Goal: Check status: Check status

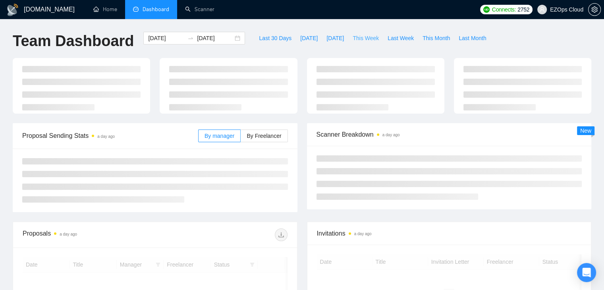
click at [359, 38] on span "This Week" at bounding box center [365, 38] width 26 height 9
type input "[DATE]"
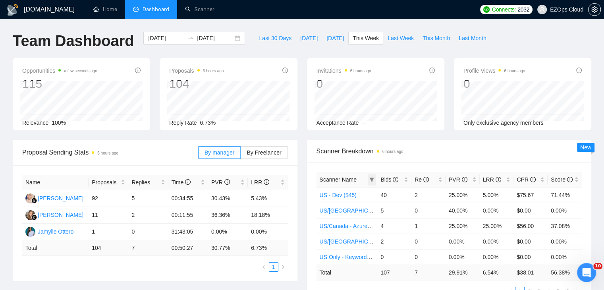
click at [373, 179] on icon "filter" at bounding box center [371, 179] width 5 height 5
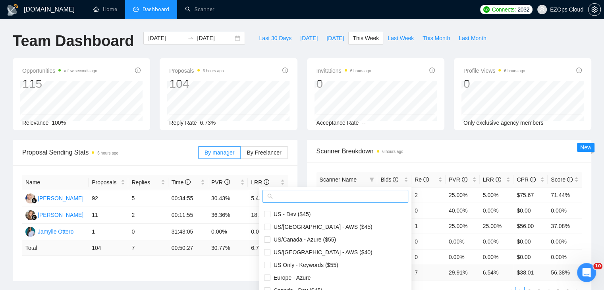
click at [296, 196] on input "text" at bounding box center [338, 196] width 129 height 9
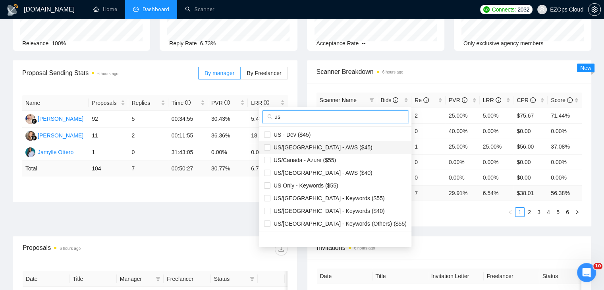
type input "us"
click at [329, 145] on span "US/[GEOGRAPHIC_DATA] - AWS ($45)" at bounding box center [321, 147] width 102 height 6
checkbox input "true"
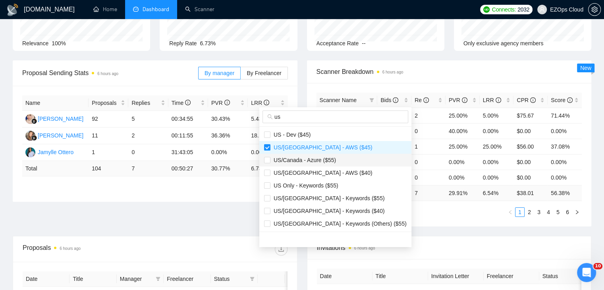
click at [333, 162] on span "US/Canada - Azure ($55)" at bounding box center [302, 160] width 65 height 6
checkbox input "true"
click at [333, 177] on span "US/[GEOGRAPHIC_DATA] - AWS ($40)" at bounding box center [335, 172] width 142 height 9
checkbox input "true"
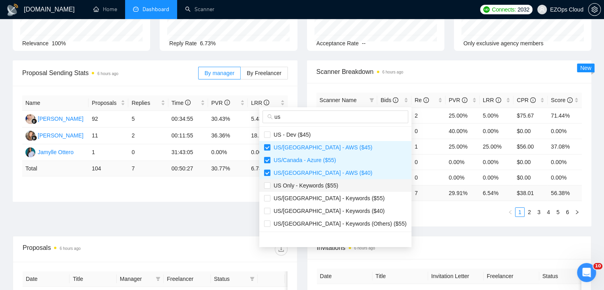
click at [335, 188] on span "US Only - Keywords ($55)" at bounding box center [304, 185] width 68 height 6
checkbox input "true"
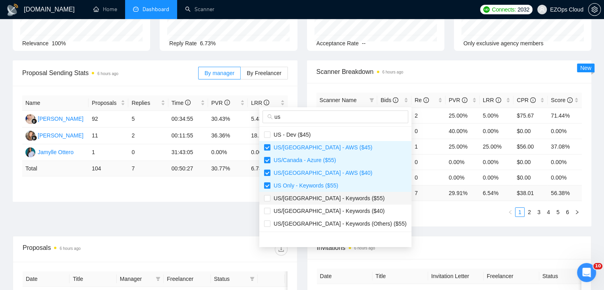
click at [339, 196] on span "US/[GEOGRAPHIC_DATA] - Keywords ($55)" at bounding box center [327, 198] width 114 height 6
checkbox input "true"
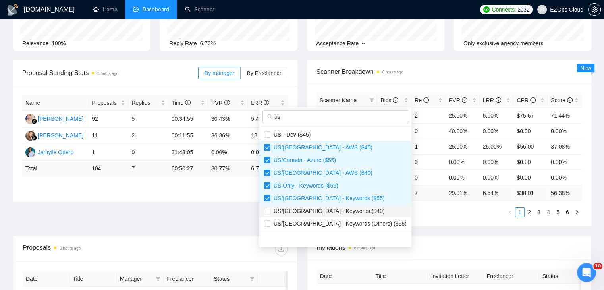
click at [344, 207] on span "US/[GEOGRAPHIC_DATA] - Keywords ($40)" at bounding box center [335, 210] width 142 height 9
checkbox input "true"
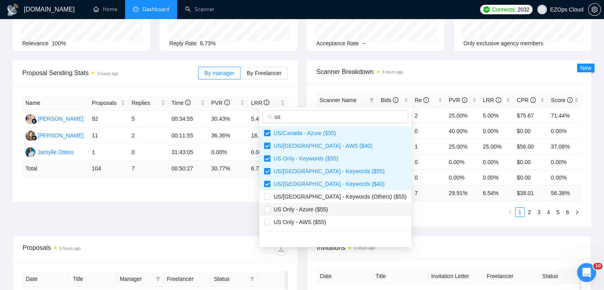
scroll to position [40, 0]
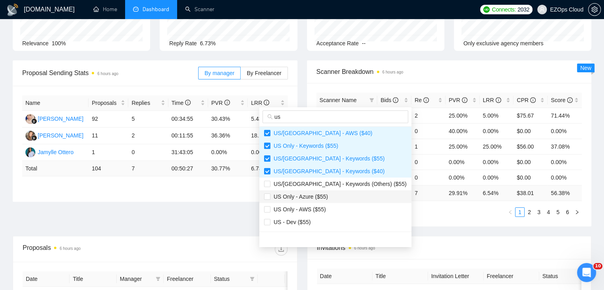
click at [334, 196] on span "US Only - Azure ($55)" at bounding box center [335, 196] width 142 height 9
checkbox input "true"
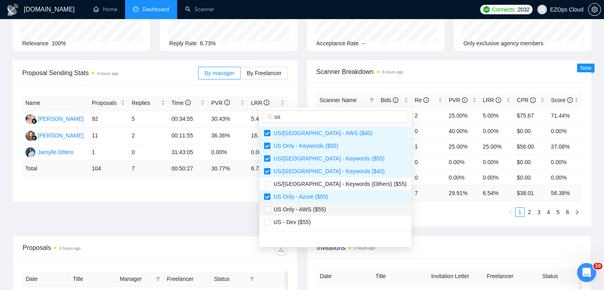
click at [335, 206] on span "US Only - AWS ($55)" at bounding box center [335, 209] width 142 height 9
checkbox input "true"
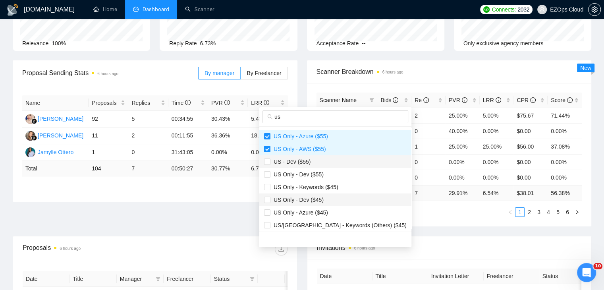
scroll to position [119, 0]
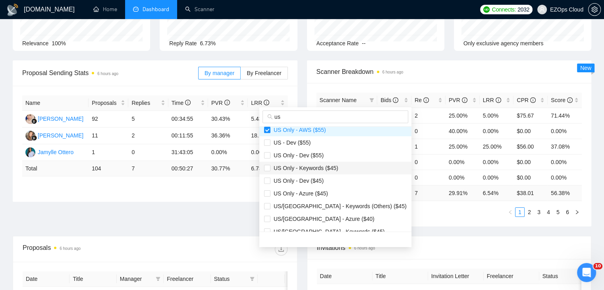
click at [329, 165] on span "US Only - Keywords ($45)" at bounding box center [304, 168] width 68 height 6
checkbox input "true"
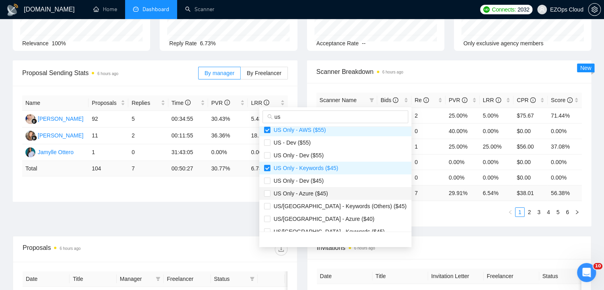
click at [333, 192] on span "US Only - Azure ($45)" at bounding box center [335, 193] width 142 height 9
checkbox input "true"
click at [339, 218] on span "US/[GEOGRAPHIC_DATA] - Azure ($40)" at bounding box center [335, 218] width 142 height 9
checkbox input "true"
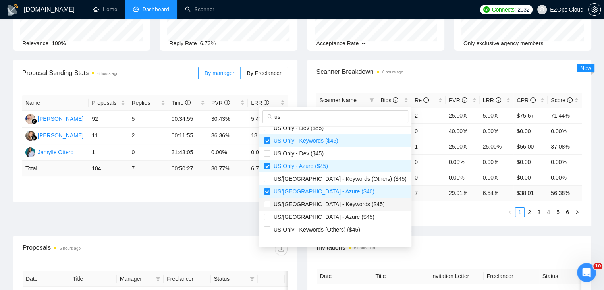
scroll to position [159, 0]
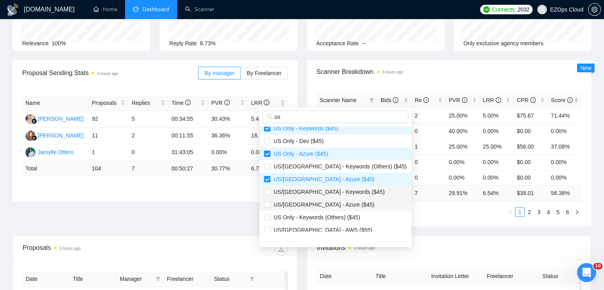
drag, startPoint x: 336, startPoint y: 194, endPoint x: 337, endPoint y: 202, distance: 7.6
click at [336, 194] on span "US/[GEOGRAPHIC_DATA] - Keywords ($45)" at bounding box center [327, 192] width 114 height 6
checkbox input "true"
click at [337, 204] on span "US/[GEOGRAPHIC_DATA] - Azure ($45)" at bounding box center [335, 204] width 142 height 9
checkbox input "true"
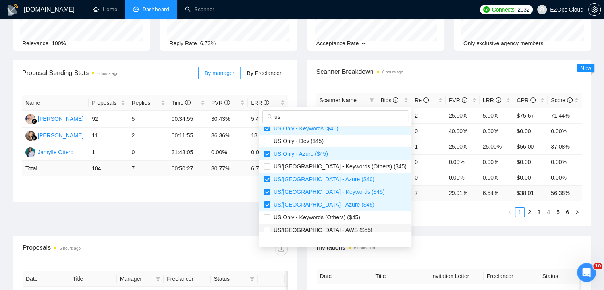
click at [336, 227] on span "US/[GEOGRAPHIC_DATA] - AWS ($55)" at bounding box center [335, 229] width 142 height 9
checkbox input "true"
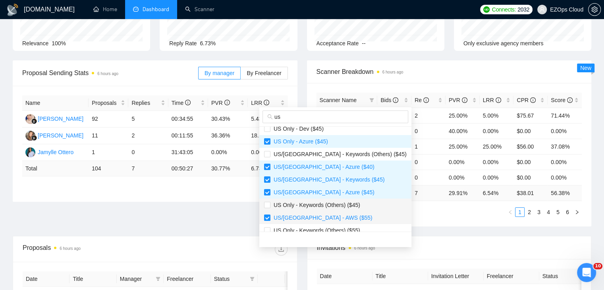
scroll to position [178, 0]
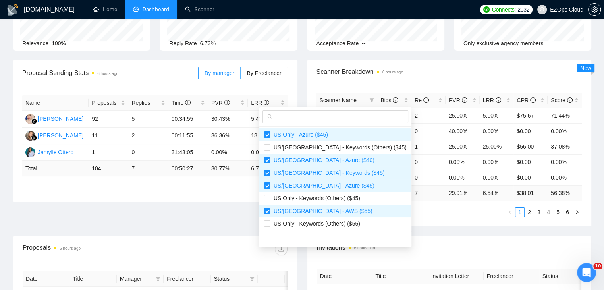
click at [397, 223] on div "Scanner Name Bids Re PVR LRR CPR Score US - Dev ($45) 40 2 25.00% 5.00% $75.67 …" at bounding box center [449, 154] width 285 height 143
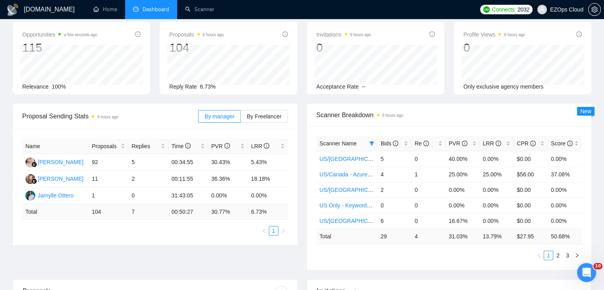
scroll to position [0, 0]
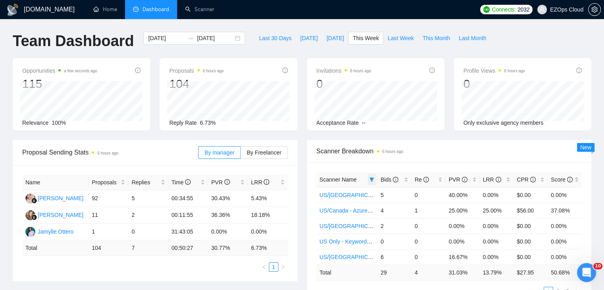
click at [372, 181] on span at bounding box center [371, 179] width 8 height 12
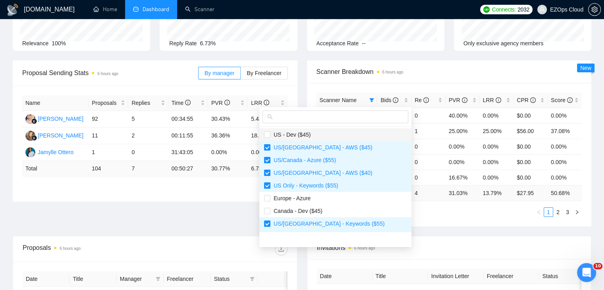
click at [312, 138] on span "US - Dev ($45)" at bounding box center [335, 134] width 142 height 9
checkbox input "true"
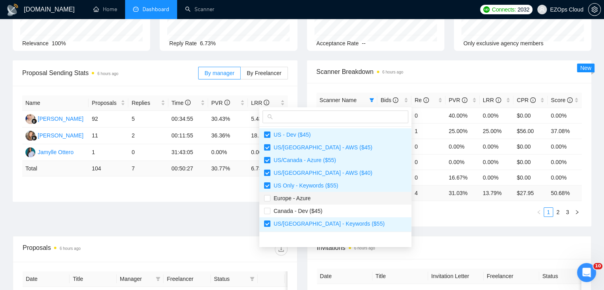
click at [325, 199] on span "Europe - Azure" at bounding box center [335, 198] width 142 height 9
checkbox input "true"
click at [329, 204] on li "Canada - Dev ($45)" at bounding box center [335, 210] width 152 height 13
checkbox input "true"
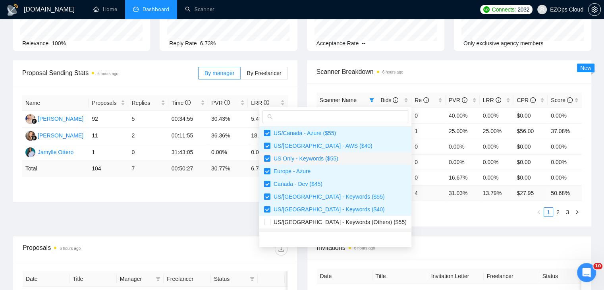
scroll to position [79, 0]
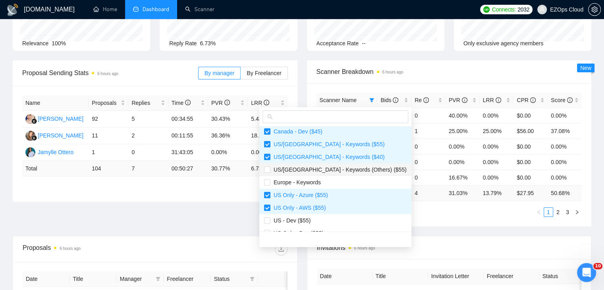
click at [323, 169] on span "US/[GEOGRAPHIC_DATA] - Keywords (Others) ($55)" at bounding box center [338, 169] width 136 height 6
checkbox input "true"
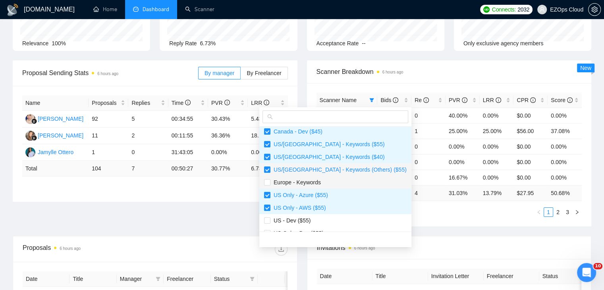
click at [331, 182] on span "Europe - Keywords" at bounding box center [335, 182] width 142 height 9
checkbox input "true"
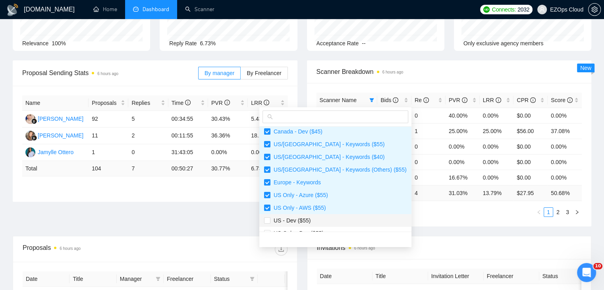
click at [333, 219] on span "US - Dev ($55)" at bounding box center [335, 220] width 142 height 9
checkbox input "true"
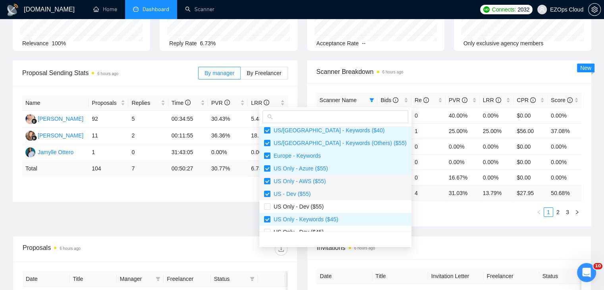
scroll to position [119, 0]
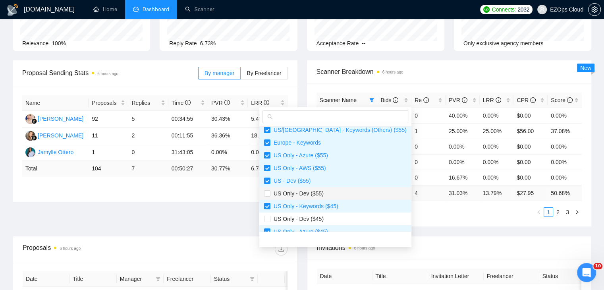
click at [329, 194] on span "US Only - Dev ($55)" at bounding box center [335, 193] width 142 height 9
checkbox input "true"
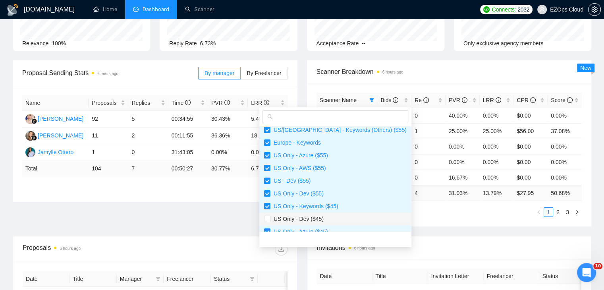
click at [336, 219] on span "US Only - Dev ($45)" at bounding box center [335, 218] width 142 height 9
checkbox input "true"
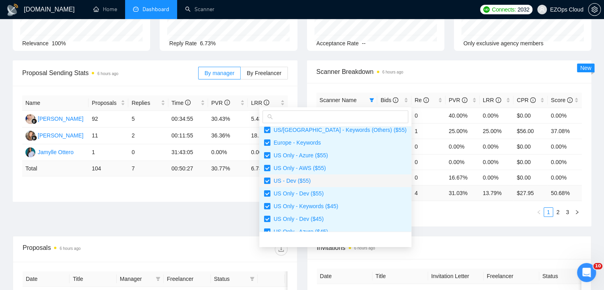
scroll to position [198, 0]
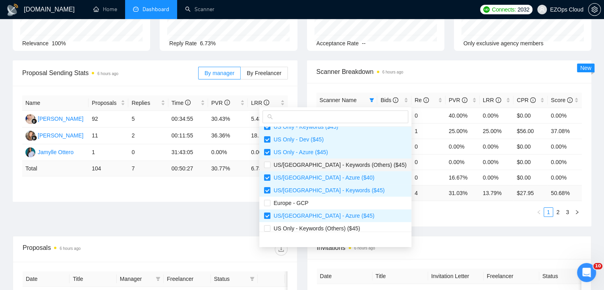
click at [321, 166] on span "US/[GEOGRAPHIC_DATA] - Keywords (Others) ($45)" at bounding box center [338, 165] width 136 height 6
checkbox input "true"
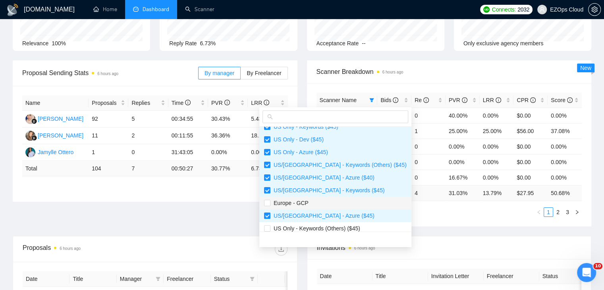
click at [327, 202] on span "Europe - GCP" at bounding box center [335, 202] width 142 height 9
checkbox input "true"
click at [338, 229] on span "US Only - Keywords (Others) ($45)" at bounding box center [315, 228] width 90 height 6
checkbox input "true"
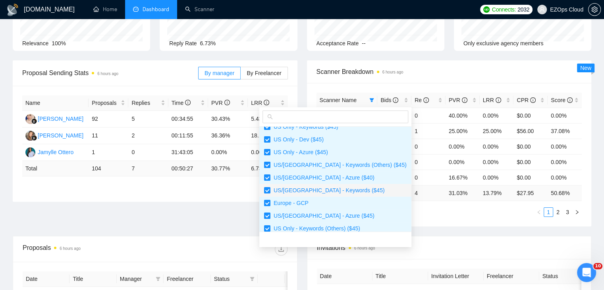
scroll to position [254, 0]
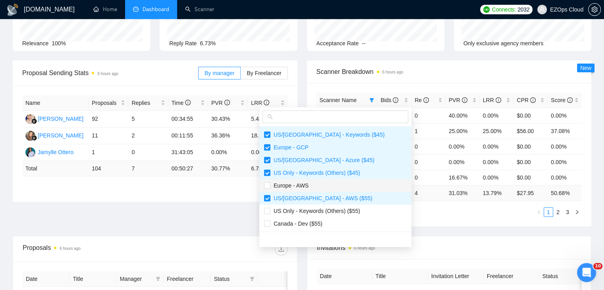
click at [332, 186] on span "Europe - AWS" at bounding box center [335, 185] width 142 height 9
checkbox input "true"
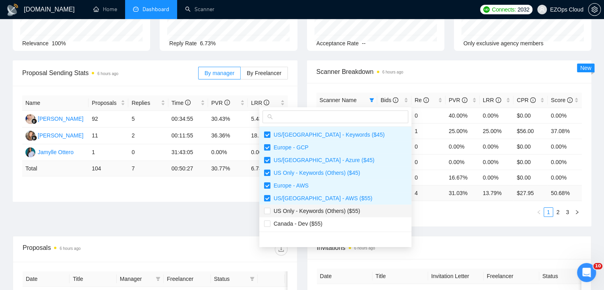
click at [332, 213] on span "US Only - Keywords (Others) ($55)" at bounding box center [315, 211] width 90 height 6
checkbox input "true"
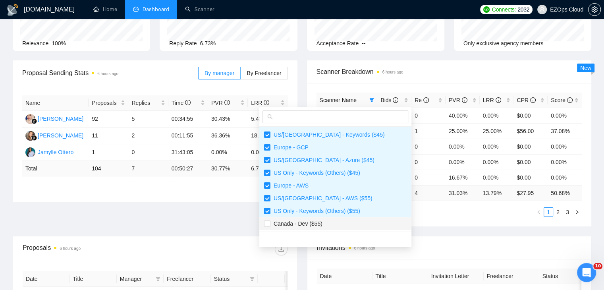
click at [332, 221] on span "Canada - Dev ($55)" at bounding box center [335, 223] width 142 height 9
checkbox input "true"
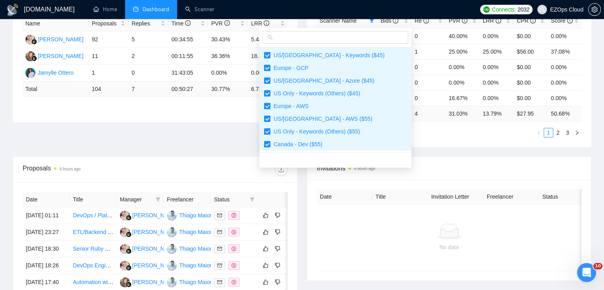
click at [422, 140] on div "Scanner Name Bids Re PVR LRR CPR Score [GEOGRAPHIC_DATA]/[GEOGRAPHIC_DATA] - AW…" at bounding box center [449, 75] width 285 height 143
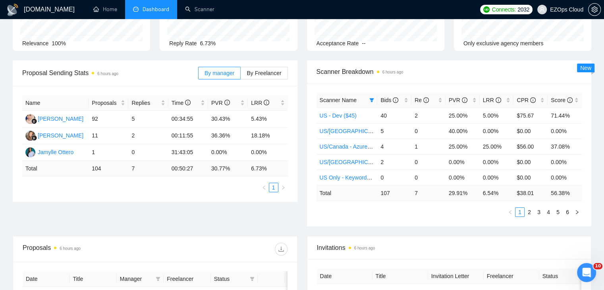
scroll to position [0, 0]
